Goal: Task Accomplishment & Management: Manage account settings

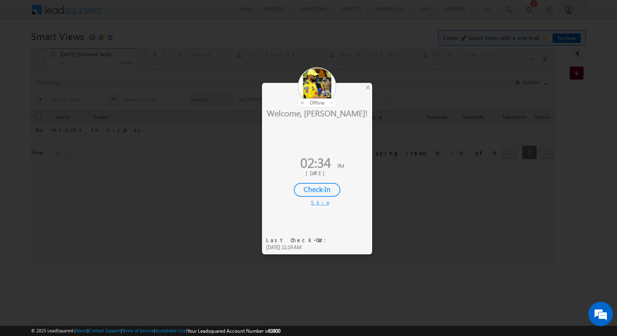
click at [313, 204] on div "Skip" at bounding box center [317, 202] width 12 height 7
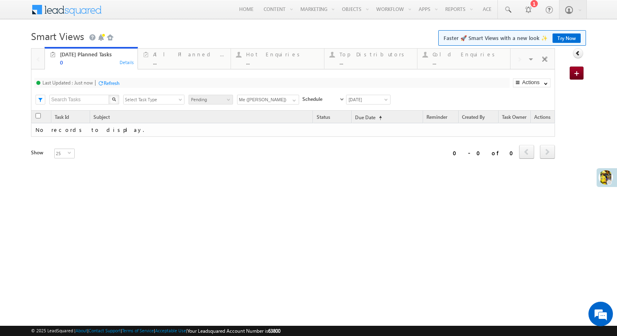
click at [215, 101] on span "Pending" at bounding box center [209, 99] width 41 height 7
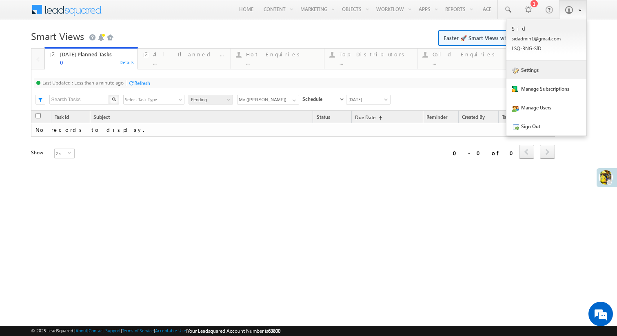
click at [538, 72] on link "Settings" at bounding box center [546, 69] width 80 height 19
click at [532, 77] on link "Settings" at bounding box center [546, 69] width 80 height 19
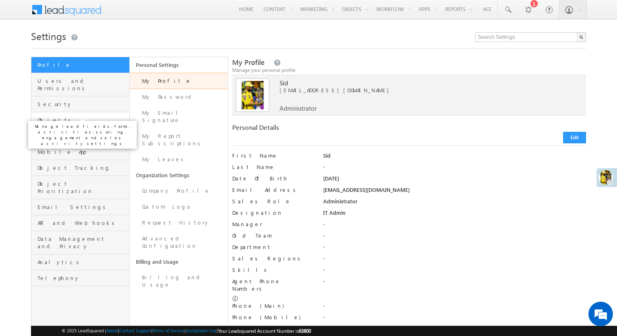
click at [76, 116] on span "Objects" at bounding box center [83, 119] width 90 height 7
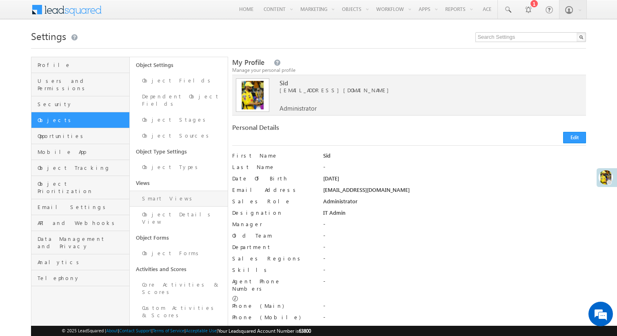
click at [162, 193] on link "Smart Views" at bounding box center [179, 198] width 98 height 16
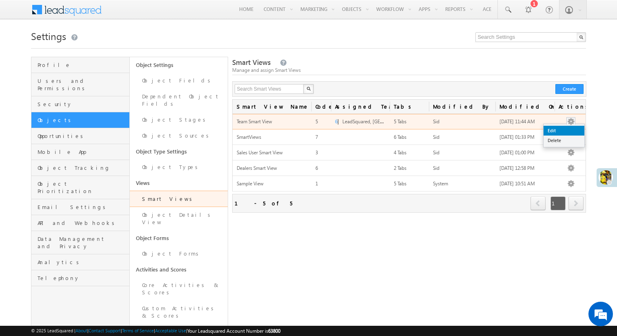
click at [567, 127] on link "Edit" at bounding box center [563, 131] width 41 height 10
click at [551, 131] on link "Edit" at bounding box center [563, 131] width 41 height 10
click at [567, 135] on link "Edit" at bounding box center [563, 131] width 41 height 10
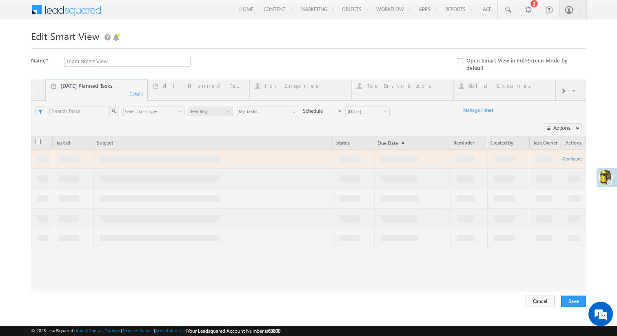
click at [135, 89] on div at bounding box center [308, 186] width 555 height 212
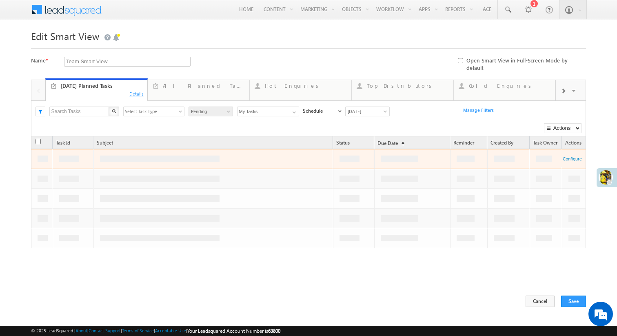
click at [133, 91] on div "Details" at bounding box center [136, 93] width 15 height 7
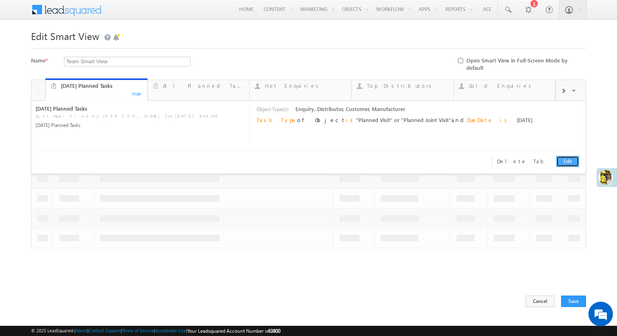
click at [564, 156] on link "Edit" at bounding box center [567, 161] width 23 height 11
type input "[DATE] Planned Tasks"
type textarea "[DATE] Planned Tasks"
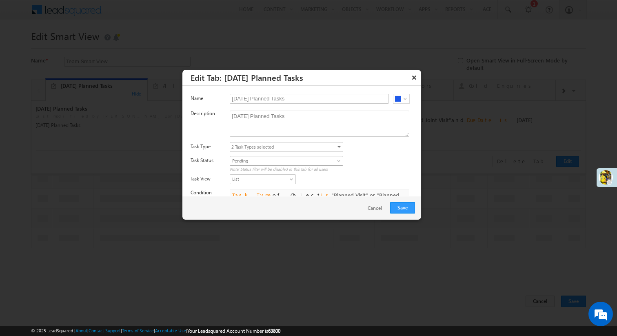
click at [320, 161] on span "Pending" at bounding box center [280, 160] width 100 height 7
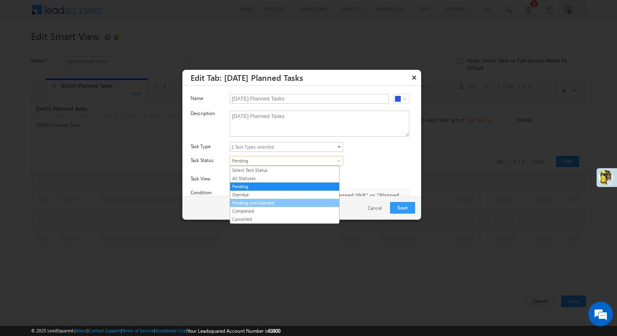
click at [274, 204] on link "Pending and Overdue" at bounding box center [284, 202] width 109 height 7
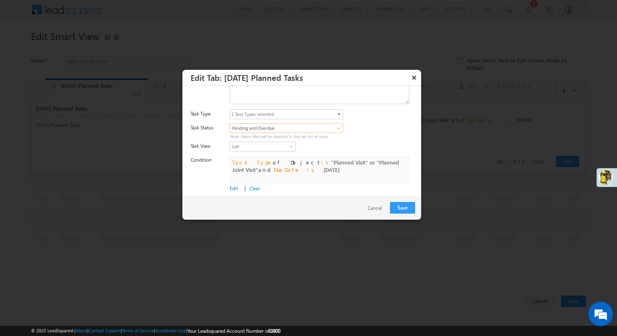
scroll to position [37, 0]
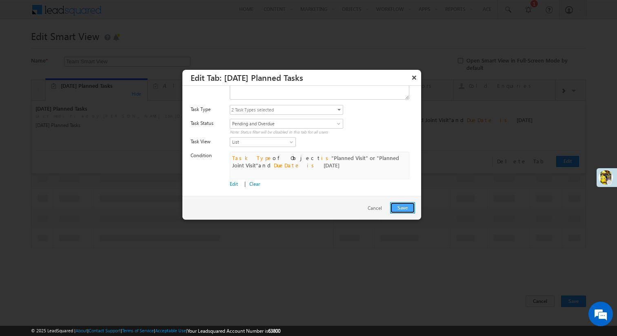
click at [405, 204] on button "Save" at bounding box center [402, 207] width 25 height 11
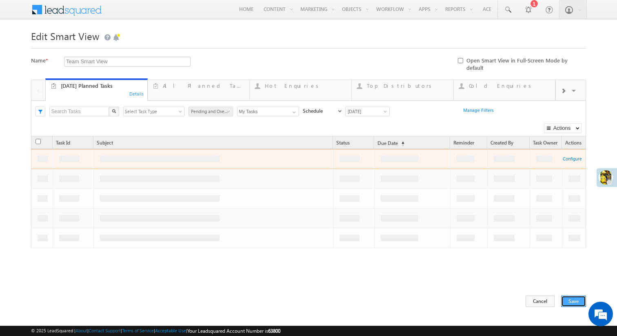
click at [574, 301] on button "Save" at bounding box center [573, 300] width 25 height 11
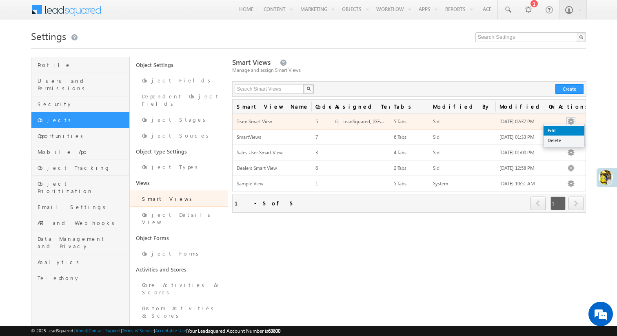
click at [567, 128] on link "Edit" at bounding box center [563, 131] width 41 height 10
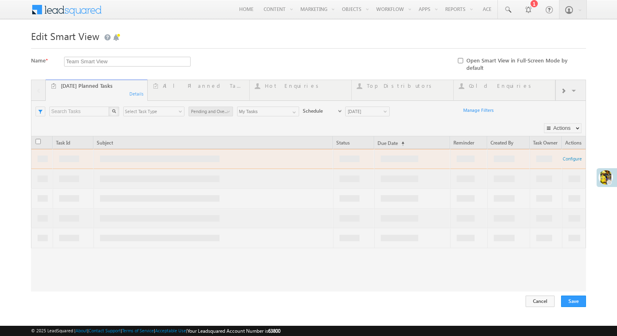
click at [134, 89] on div at bounding box center [308, 186] width 555 height 212
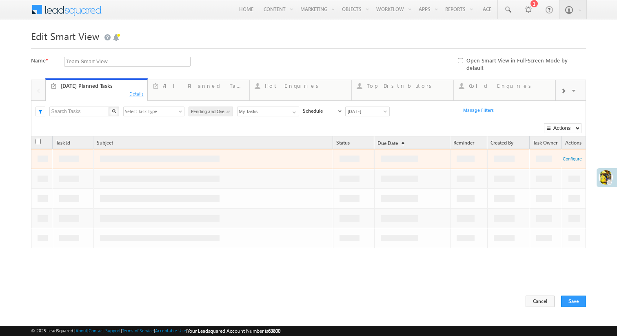
click at [134, 90] on div "Details" at bounding box center [136, 93] width 15 height 7
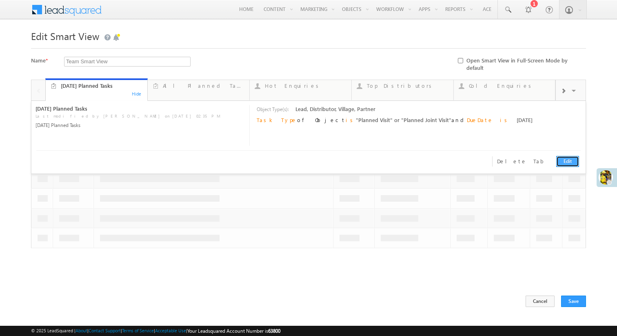
click at [567, 157] on link "Edit" at bounding box center [567, 161] width 23 height 11
type input "Today's Planned Tasks"
type textarea "Today's Planned Tasks"
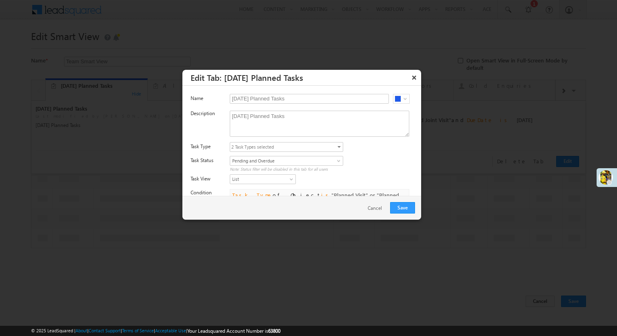
click at [279, 144] on span "2 Task Types selected" at bounding box center [283, 146] width 106 height 9
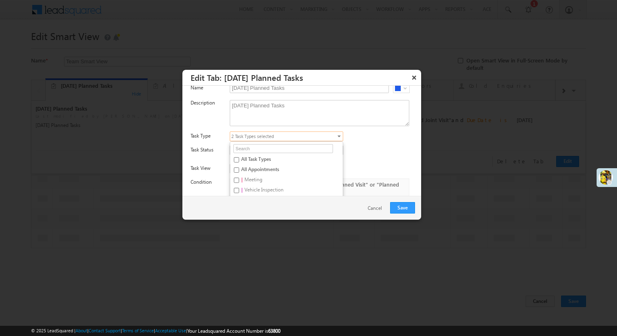
scroll to position [10, 0]
click at [367, 146] on div "Select Task Status All Statuses Pending Overdue Pending and Overdue Completed C…" at bounding box center [325, 154] width 191 height 17
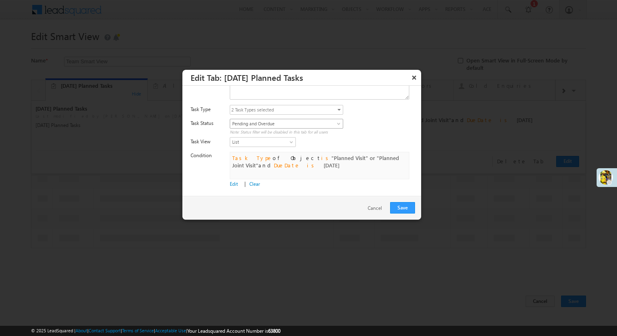
click at [270, 125] on span "Pending and Overdue" at bounding box center [280, 123] width 100 height 7
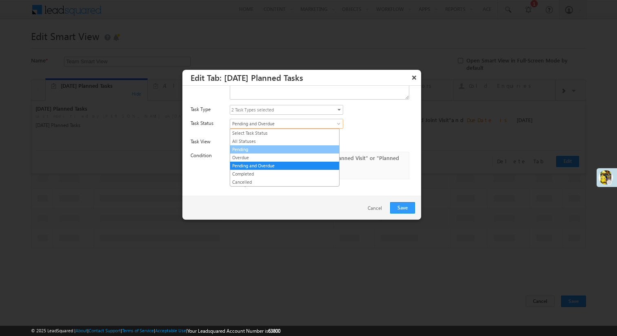
click at [250, 152] on link "Pending" at bounding box center [284, 149] width 109 height 7
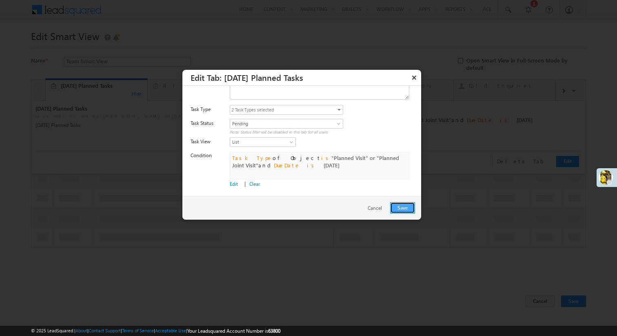
click at [401, 205] on button "Save" at bounding box center [402, 207] width 25 height 11
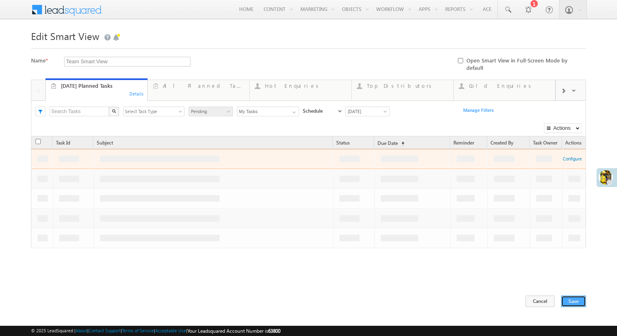
click at [574, 296] on button "Save" at bounding box center [573, 300] width 25 height 11
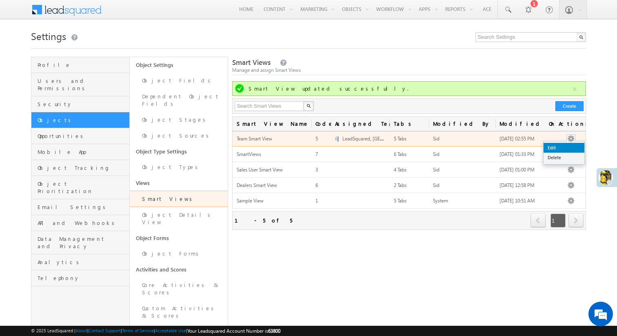
click at [565, 144] on link "Edit" at bounding box center [563, 148] width 41 height 10
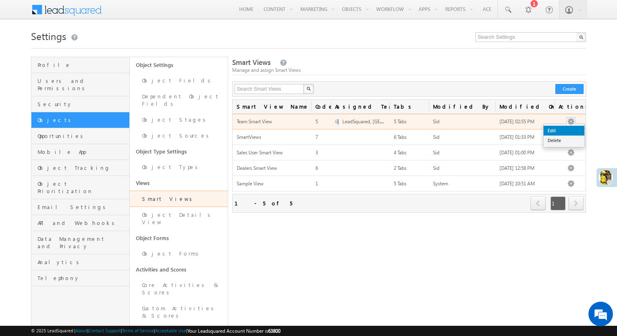
click at [568, 130] on link "Edit" at bounding box center [563, 131] width 41 height 10
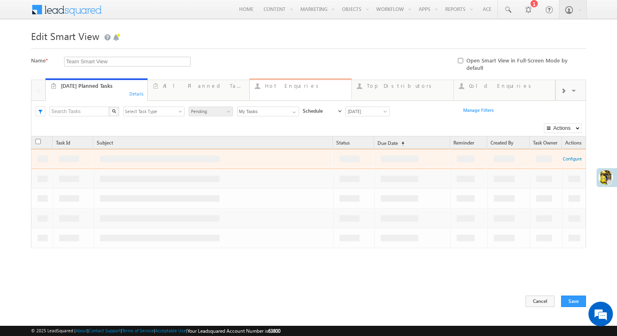
click at [278, 82] on div "Hot Enquiries" at bounding box center [306, 85] width 82 height 7
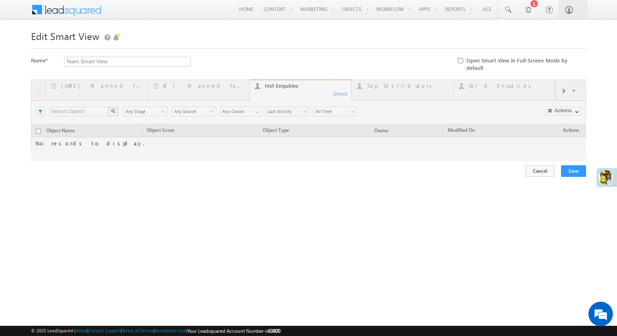
click at [251, 107] on div at bounding box center [308, 121] width 555 height 82
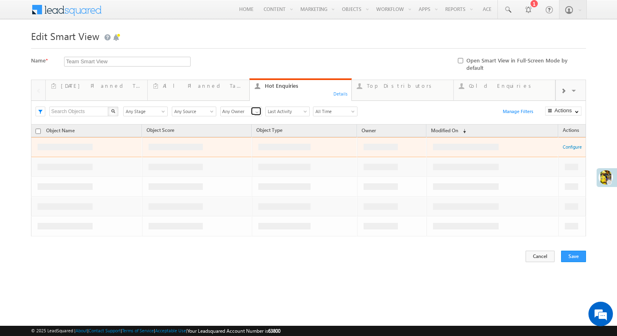
click at [253, 107] on link at bounding box center [256, 111] width 10 height 8
click at [247, 125] on link "Current User" at bounding box center [241, 129] width 42 height 9
type input "Current User"
click at [408, 83] on div "Top Distributors" at bounding box center [408, 85] width 82 height 7
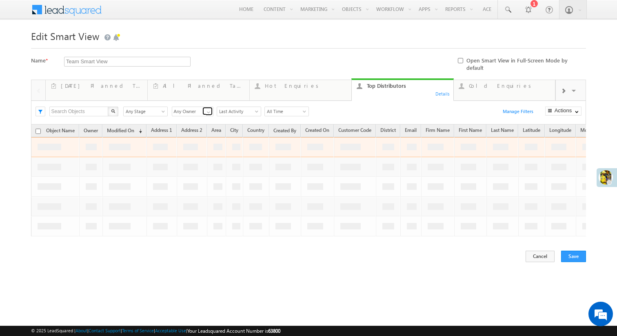
click at [204, 107] on link at bounding box center [207, 111] width 10 height 8
click at [193, 125] on link "Current User" at bounding box center [193, 129] width 42 height 9
type input "Current User"
click at [478, 87] on link "Cold Enquiries ... Details" at bounding box center [504, 89] width 102 height 22
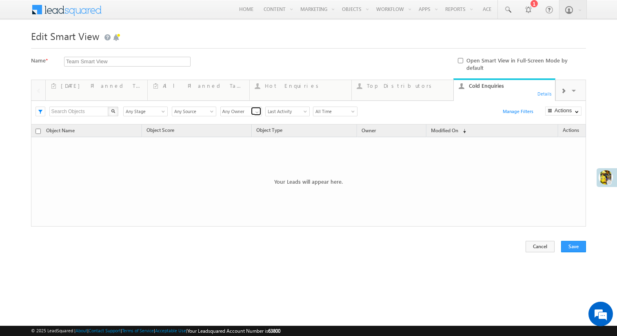
click at [255, 109] on span at bounding box center [257, 112] width 7 height 7
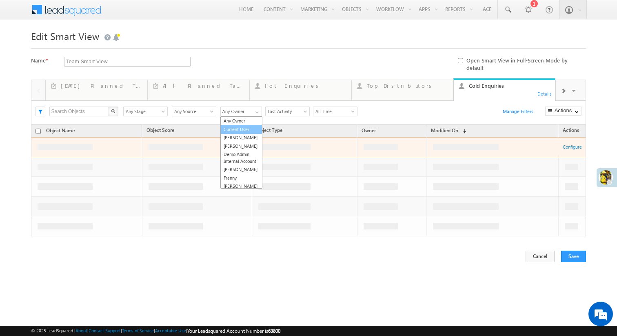
click at [248, 125] on link "Current User" at bounding box center [241, 129] width 42 height 9
type input "Current User"
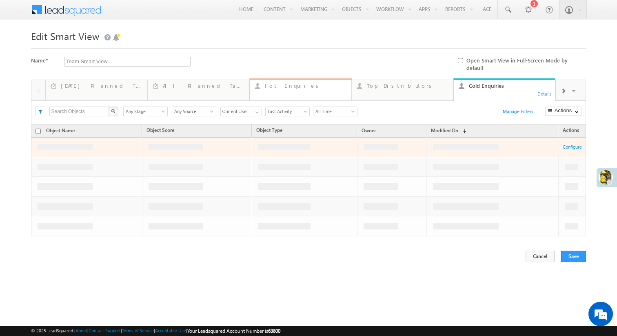
click at [283, 86] on link "Hot Enquiries 38 Details" at bounding box center [300, 89] width 102 height 22
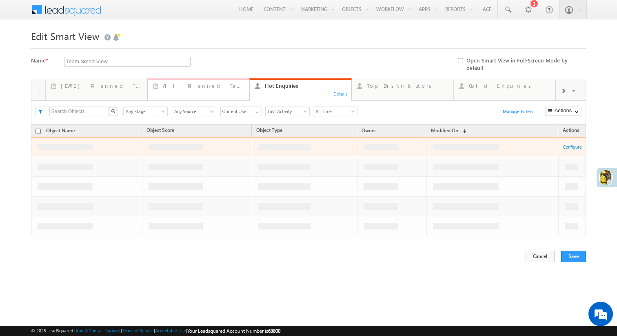
click at [199, 87] on link "All Planned Tasks ... Details" at bounding box center [198, 89] width 102 height 22
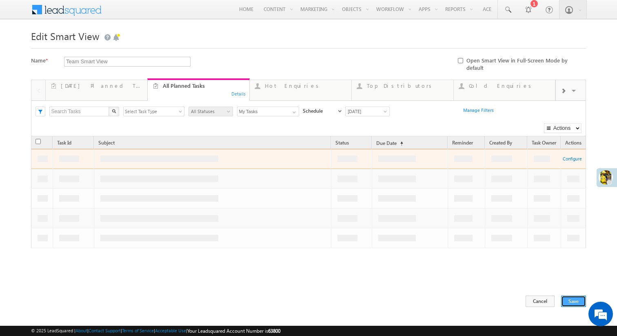
click at [572, 295] on button "Save" at bounding box center [573, 300] width 25 height 11
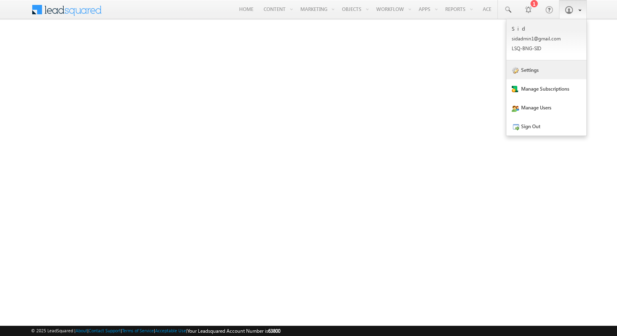
click at [551, 73] on link "Settings" at bounding box center [546, 69] width 80 height 19
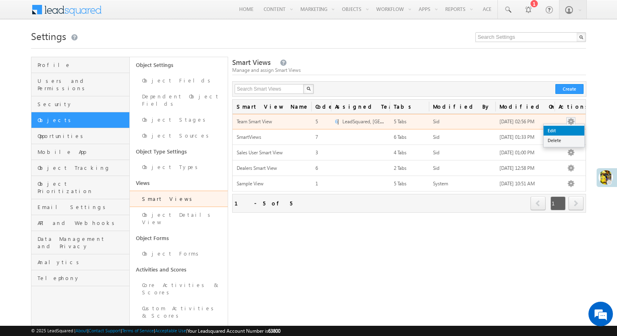
click at [566, 129] on link "Edit" at bounding box center [563, 131] width 41 height 10
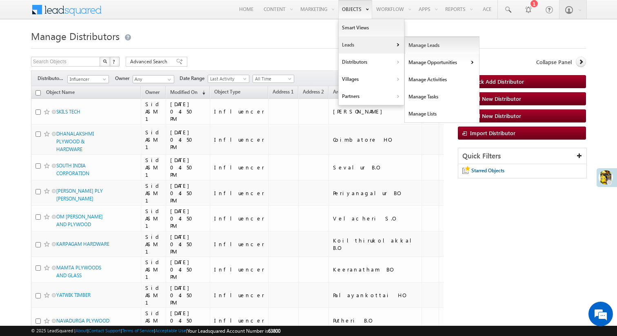
click at [423, 51] on link "Manage Leads" at bounding box center [442, 45] width 75 height 17
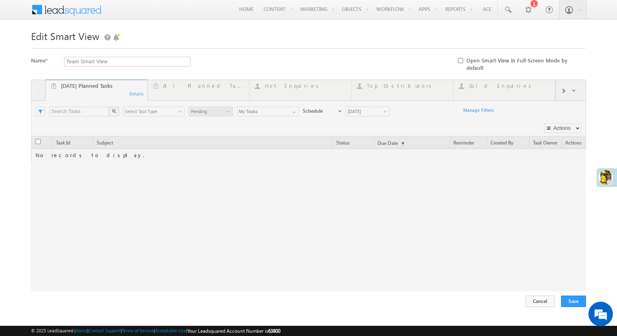
click at [289, 89] on div at bounding box center [308, 186] width 555 height 212
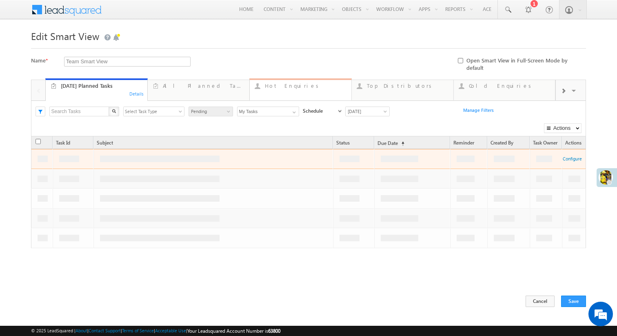
click at [287, 86] on link "Hot Enquiries ... Details" at bounding box center [300, 89] width 102 height 22
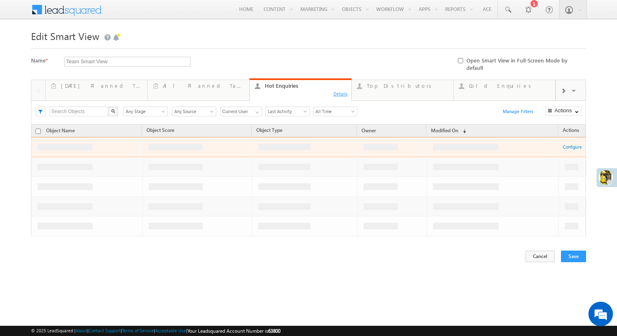
click at [339, 90] on div "Details" at bounding box center [340, 93] width 15 height 7
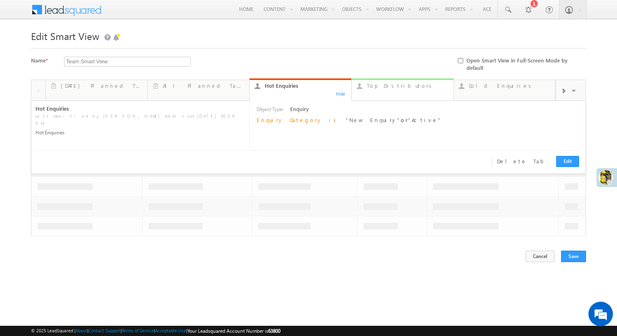
click at [384, 85] on link "Top Distributors ... Details" at bounding box center [402, 89] width 102 height 22
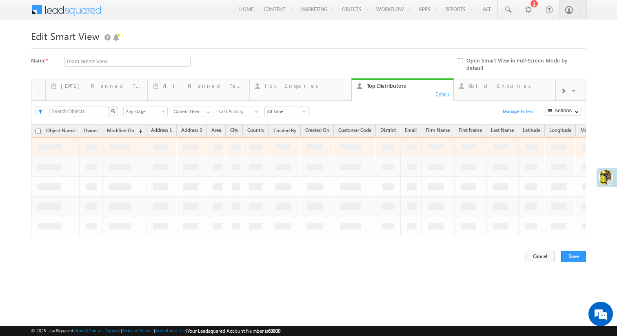
click at [445, 90] on div "Details" at bounding box center [442, 93] width 15 height 7
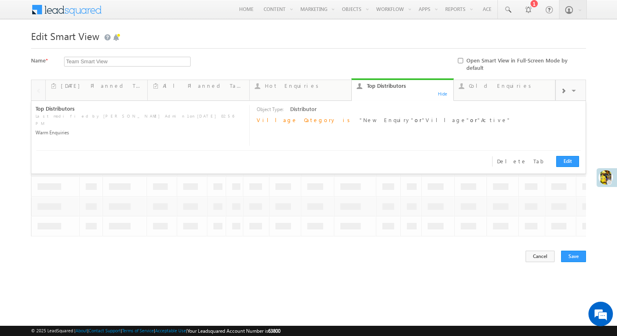
click at [598, 128] on body "Menu Sid sidad min1@ gmail .com" at bounding box center [308, 138] width 617 height 276
click at [443, 90] on div "Hide" at bounding box center [442, 93] width 15 height 7
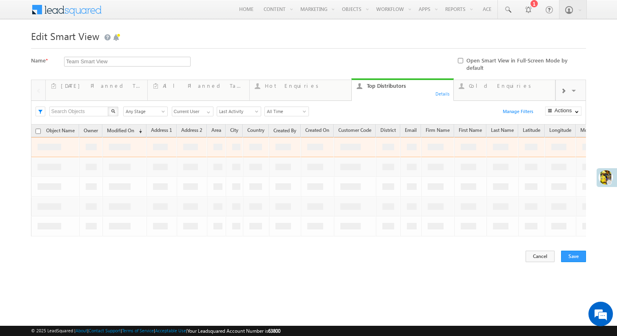
click at [83, 10] on span at bounding box center [71, 9] width 59 height 14
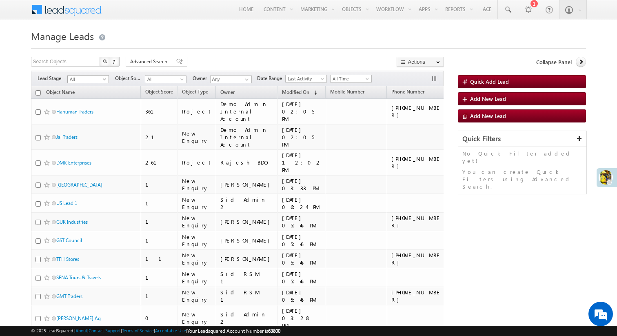
click at [103, 79] on span at bounding box center [105, 80] width 7 height 7
click at [89, 96] on link "New Enquiry" at bounding box center [88, 95] width 41 height 7
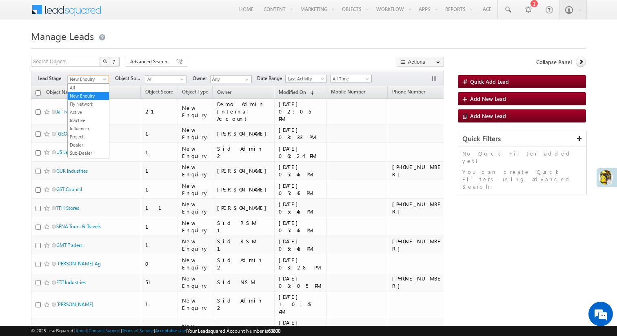
click at [104, 77] on span at bounding box center [105, 80] width 7 height 7
click at [99, 113] on link "Active" at bounding box center [88, 111] width 41 height 7
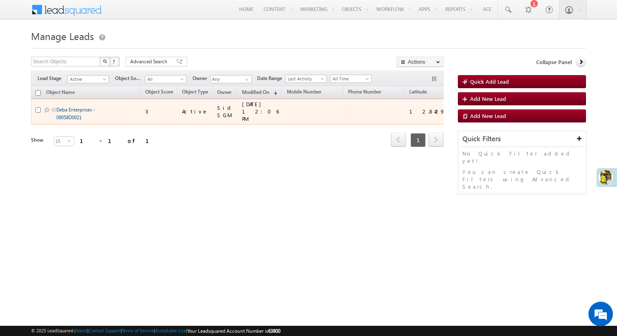
click at [77, 109] on link "Deba Enterprises - 09058D0021" at bounding box center [75, 113] width 39 height 14
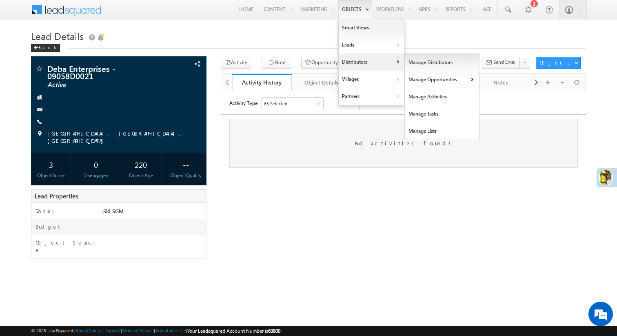
click at [419, 64] on link "Manage Distributors" at bounding box center [442, 62] width 75 height 17
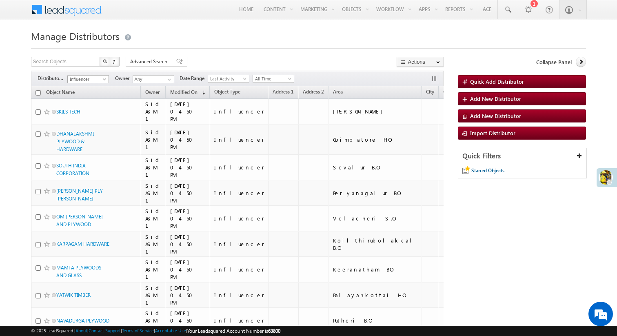
click at [105, 79] on span at bounding box center [105, 80] width 7 height 7
click at [91, 93] on link "New Enquiry" at bounding box center [88, 95] width 41 height 7
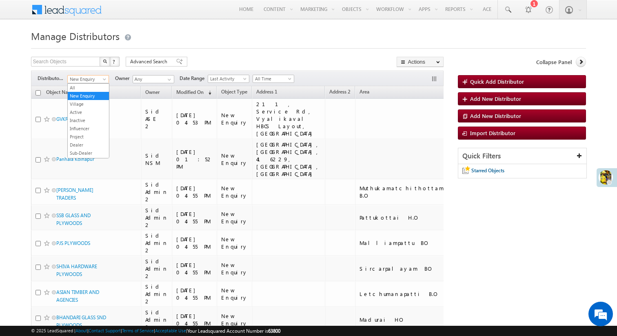
click at [104, 78] on span at bounding box center [105, 80] width 7 height 7
click at [93, 104] on link "Village" at bounding box center [88, 103] width 41 height 7
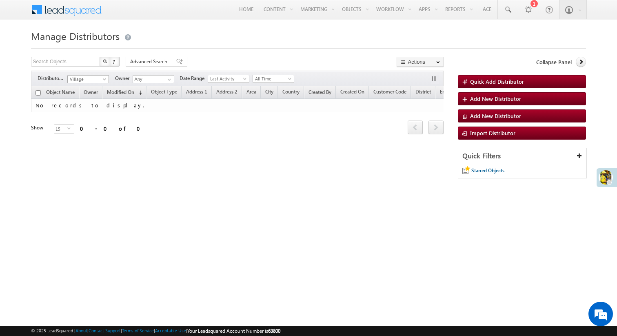
click at [106, 81] on span at bounding box center [105, 80] width 7 height 7
click at [95, 111] on link "Active" at bounding box center [88, 111] width 41 height 7
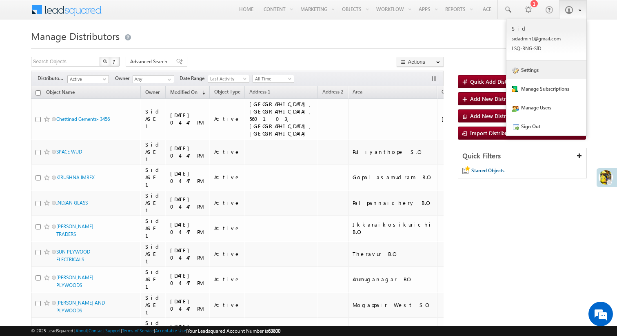
click at [526, 69] on link "Settings" at bounding box center [546, 69] width 80 height 19
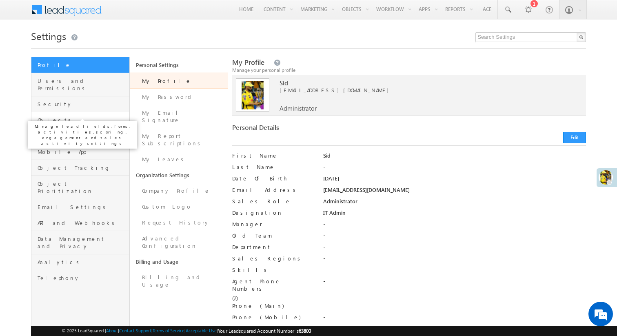
click at [104, 116] on span "Objects" at bounding box center [83, 119] width 90 height 7
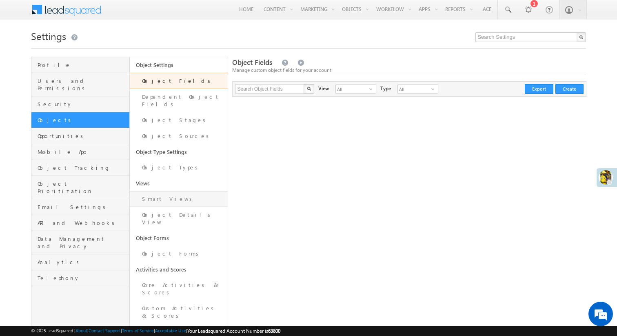
click at [178, 196] on link "Smart Views" at bounding box center [179, 199] width 98 height 16
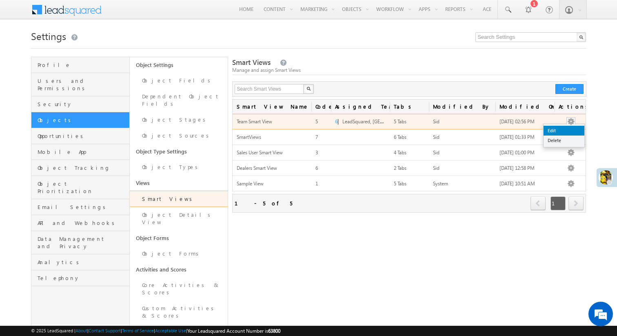
click at [567, 130] on link "Edit" at bounding box center [563, 131] width 41 height 10
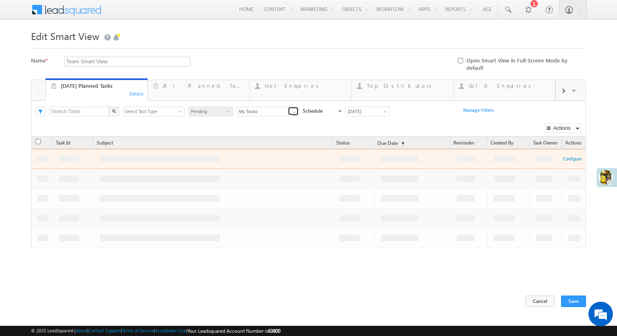
click at [297, 109] on span at bounding box center [294, 112] width 7 height 7
click at [294, 82] on div "Hot Enquiries" at bounding box center [306, 85] width 82 height 7
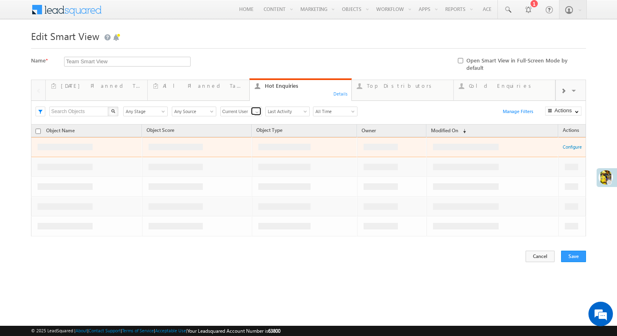
click at [255, 109] on span at bounding box center [257, 112] width 7 height 7
click at [84, 7] on span at bounding box center [71, 9] width 59 height 14
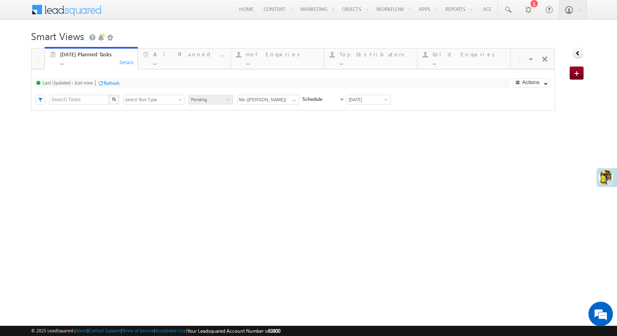
click at [115, 84] on div "Refresh" at bounding box center [112, 83] width 16 height 6
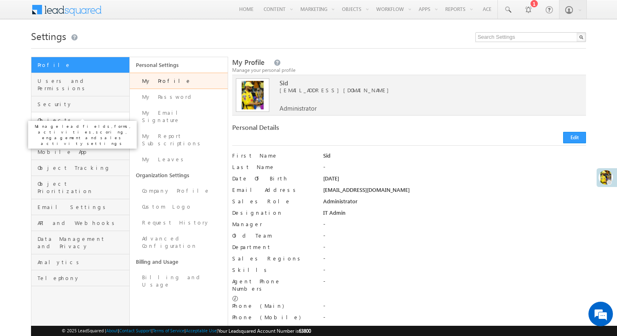
click at [80, 116] on span "Objects" at bounding box center [83, 119] width 90 height 7
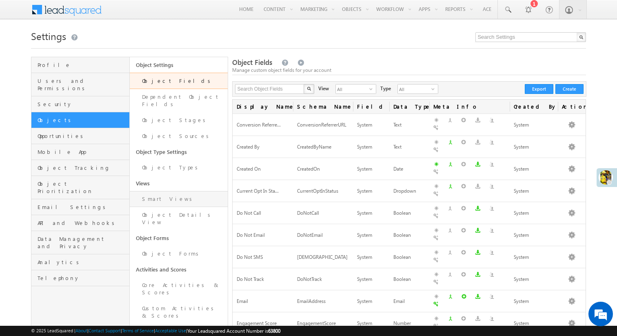
click at [166, 195] on link "Smart Views" at bounding box center [179, 199] width 98 height 16
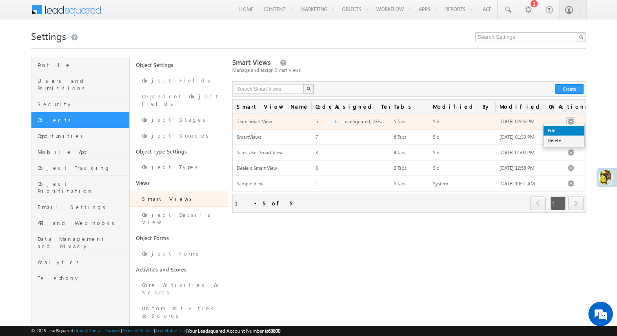
click at [565, 129] on link "Edit" at bounding box center [563, 131] width 41 height 10
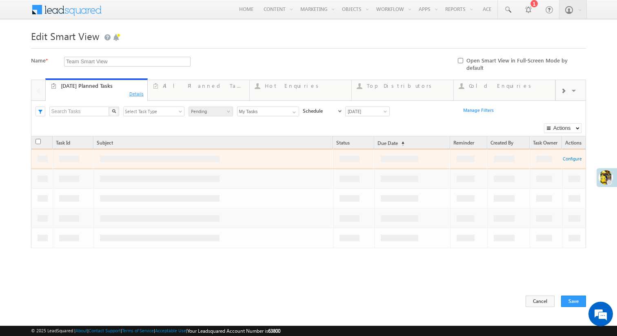
click at [138, 90] on div "Details" at bounding box center [136, 93] width 15 height 7
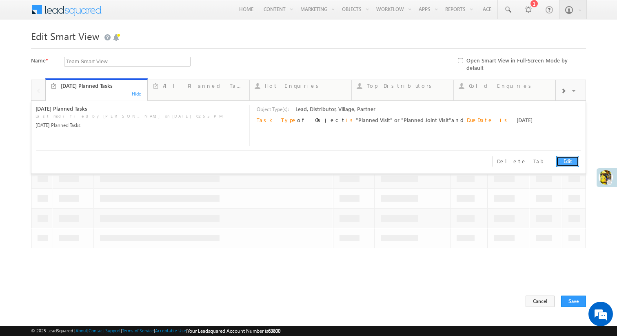
click at [563, 156] on link "Edit" at bounding box center [567, 161] width 23 height 11
type input "[DATE] Planned Tasks"
type textarea "[DATE] Planned Tasks"
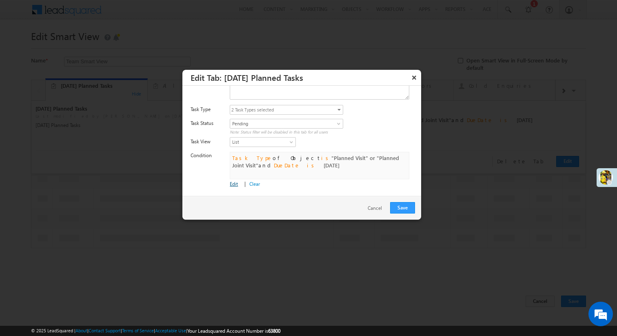
click at [235, 185] on link "Edit" at bounding box center [234, 184] width 8 height 6
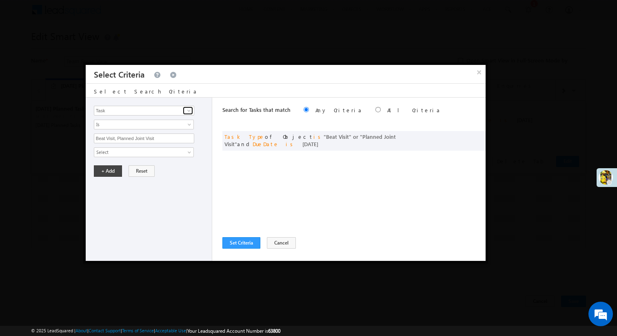
click at [188, 112] on span at bounding box center [189, 110] width 7 height 7
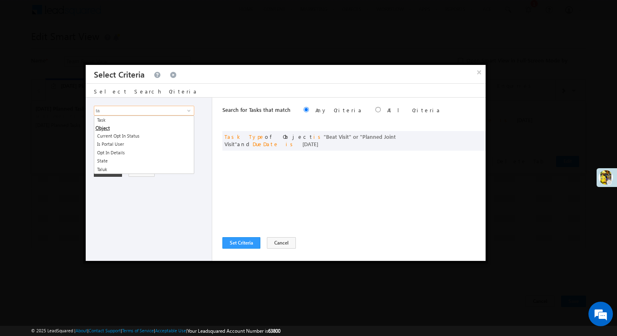
type input "t"
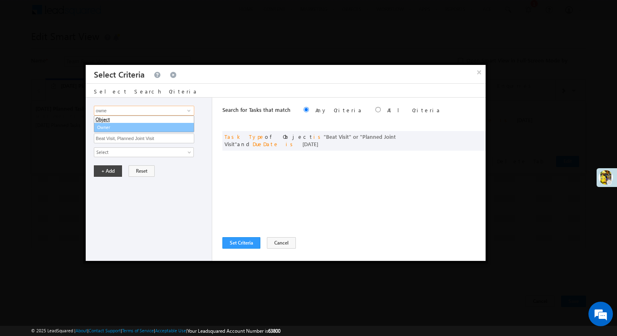
click at [155, 128] on link "Owner" at bounding box center [144, 127] width 100 height 9
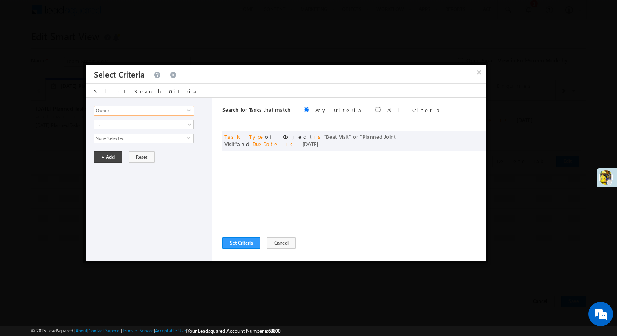
type input "Owner"
click at [155, 142] on span "None Selected" at bounding box center [140, 138] width 93 height 9
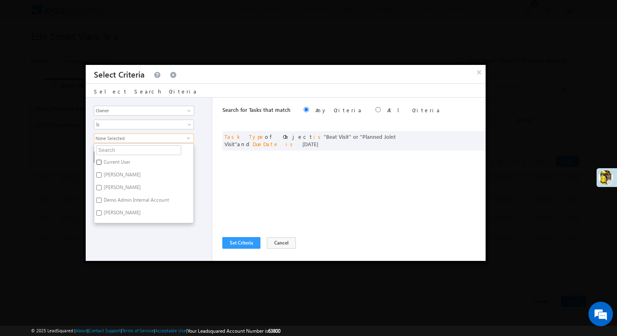
click at [101, 164] on input "Current User" at bounding box center [98, 161] width 5 height 5
checkbox input "true"
click at [204, 164] on div "Task Prospect Id Address 1 Address 2 Area Box val per Lac Branch Name Budget Bu…" at bounding box center [149, 178] width 126 height 163
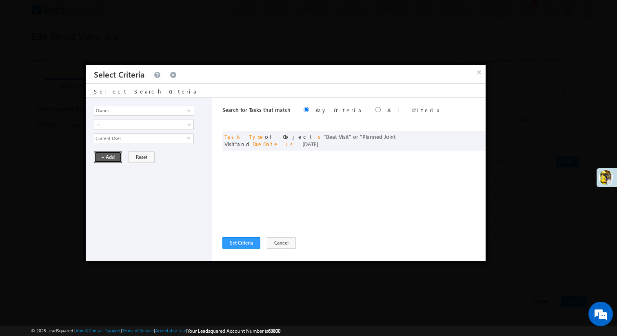
click at [105, 157] on button "+ Add" at bounding box center [108, 156] width 28 height 11
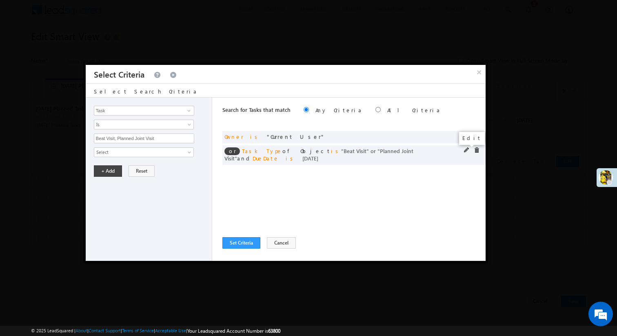
click at [466, 149] on span at bounding box center [467, 150] width 6 height 6
click at [230, 152] on span "or" at bounding box center [231, 151] width 15 height 8
click at [234, 151] on span "or" at bounding box center [231, 151] width 15 height 8
click at [375, 111] on input "radio" at bounding box center [377, 109] width 5 height 5
radio input "true"
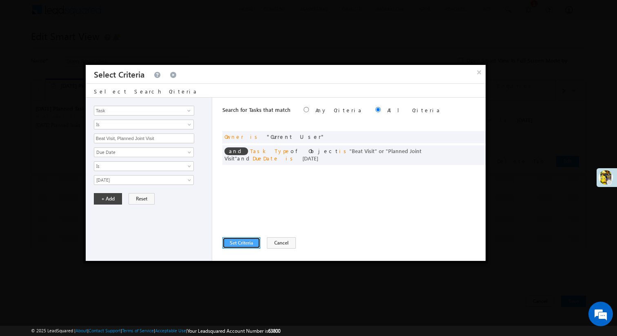
click at [237, 241] on button "Set Criteria" at bounding box center [241, 242] width 38 height 11
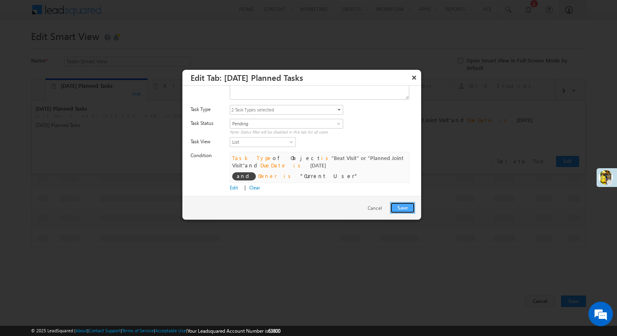
click at [396, 209] on button "Save" at bounding box center [402, 207] width 25 height 11
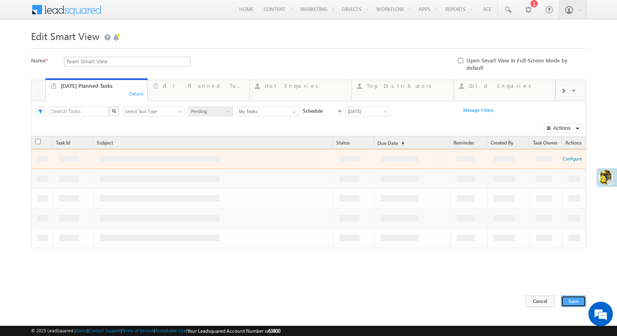
click at [575, 296] on button "Save" at bounding box center [573, 300] width 25 height 11
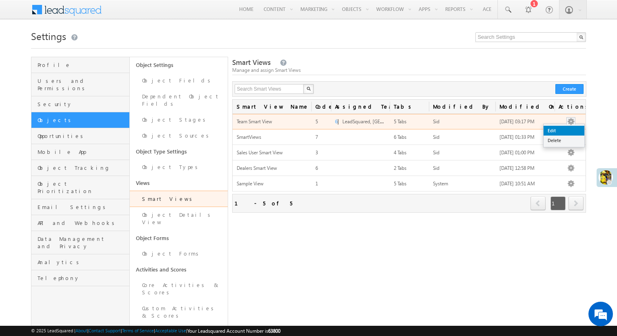
click at [563, 131] on link "Edit" at bounding box center [563, 131] width 41 height 10
click at [553, 133] on link "Edit" at bounding box center [563, 131] width 41 height 10
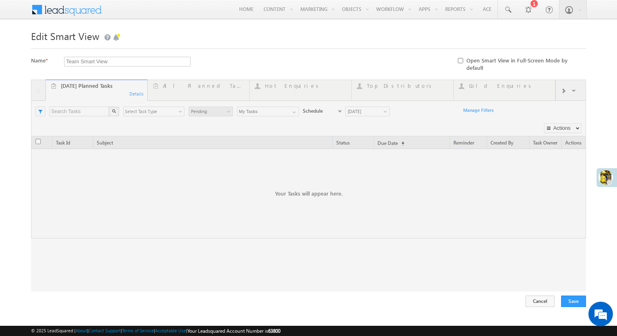
click at [137, 89] on div at bounding box center [308, 186] width 555 height 212
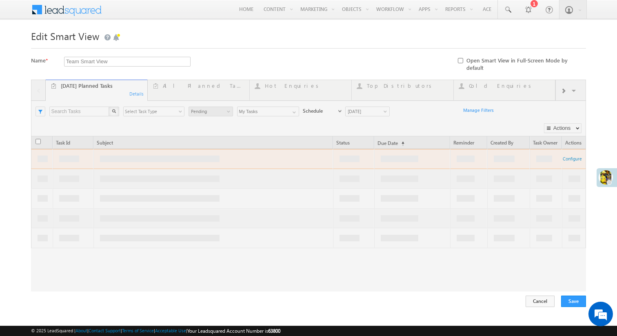
click at [136, 90] on div "Details" at bounding box center [136, 93] width 15 height 7
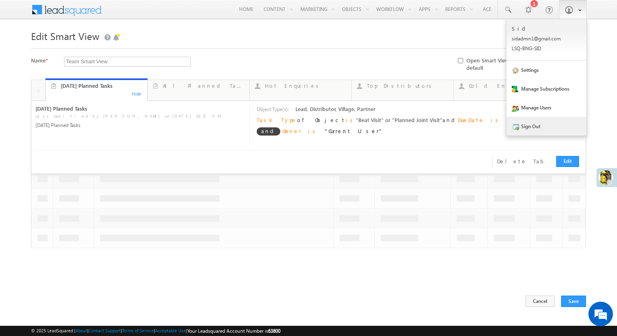
click at [538, 125] on link "Sign Out" at bounding box center [546, 126] width 80 height 19
